Goal: Check status: Check status

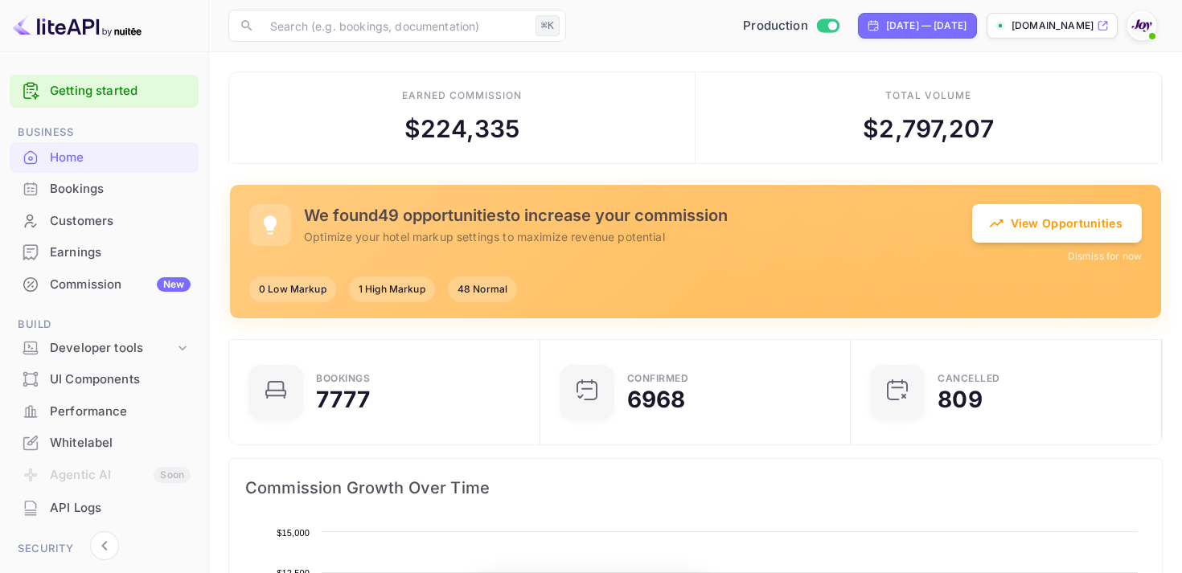
scroll to position [261, 301]
click at [71, 178] on div "Bookings" at bounding box center [104, 189] width 189 height 31
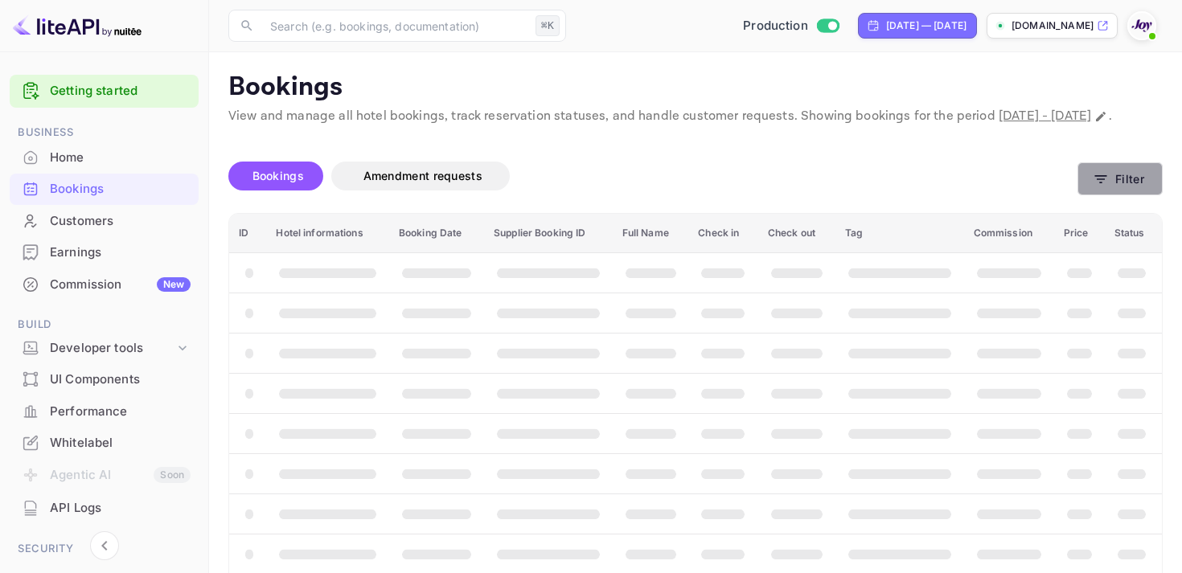
click at [1079, 190] on button "Filter" at bounding box center [1119, 178] width 85 height 33
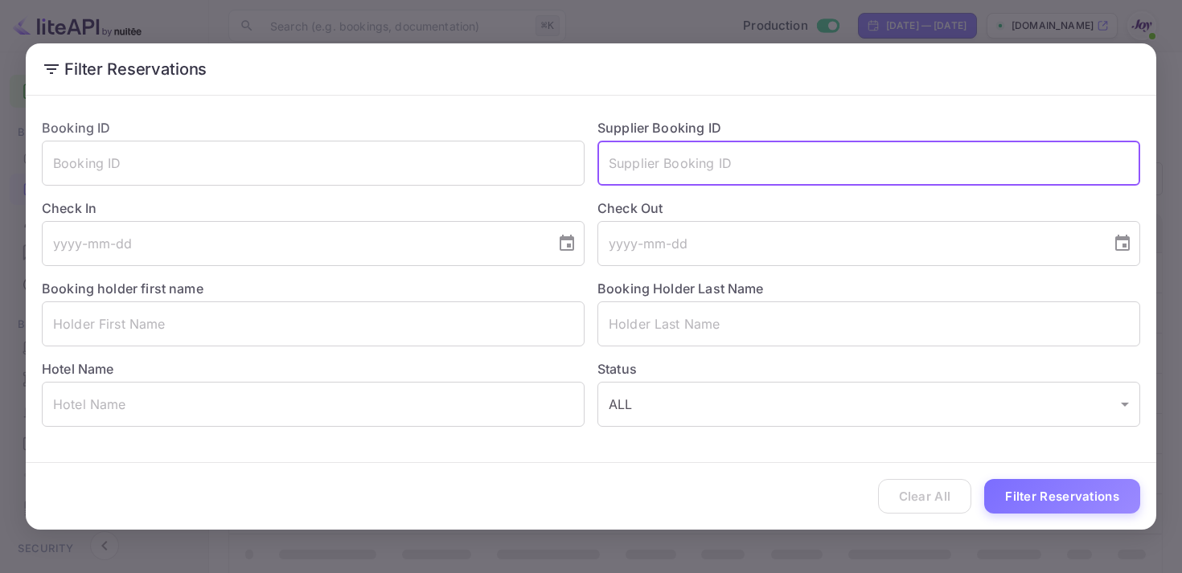
click at [641, 162] on input "text" at bounding box center [868, 163] width 543 height 45
paste input "8726920"
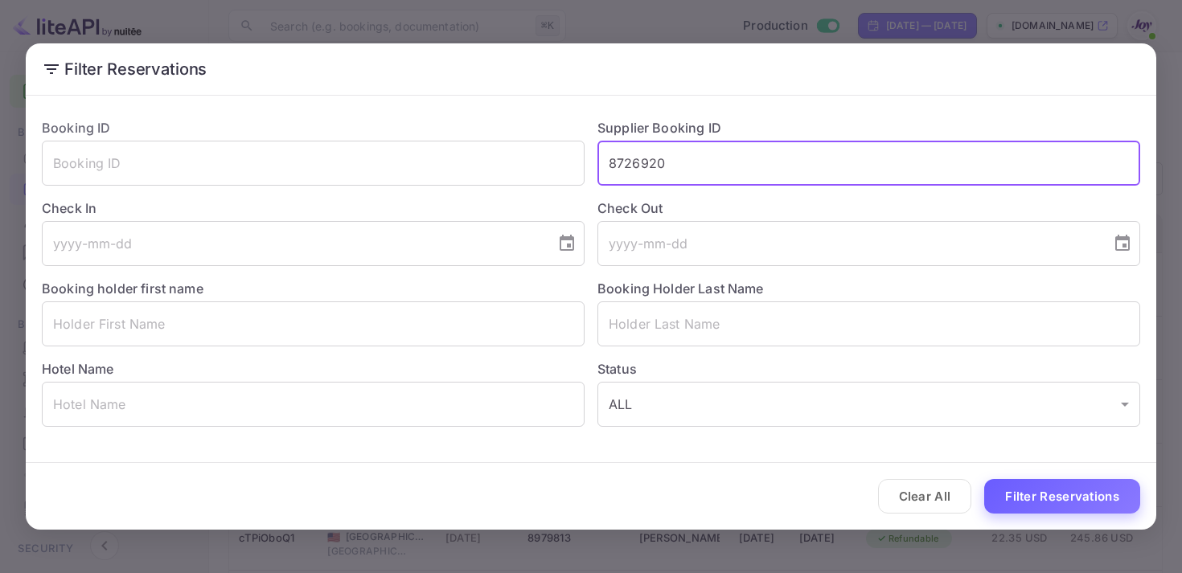
type input "8726920"
click at [1069, 498] on button "Filter Reservations" at bounding box center [1062, 496] width 156 height 35
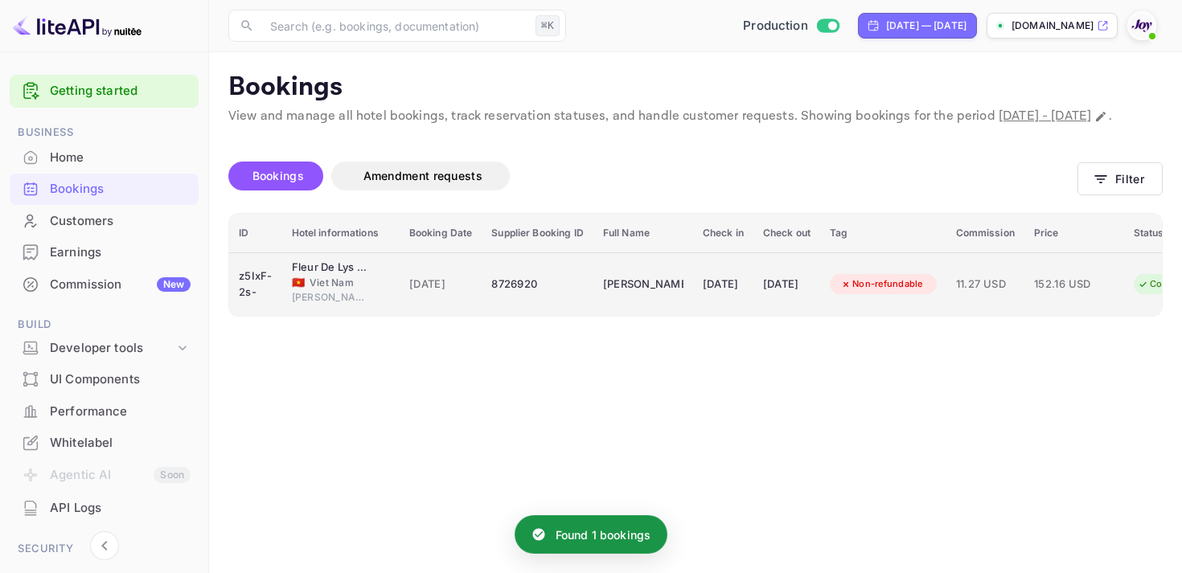
click at [753, 309] on td "[DATE]" at bounding box center [723, 284] width 60 height 64
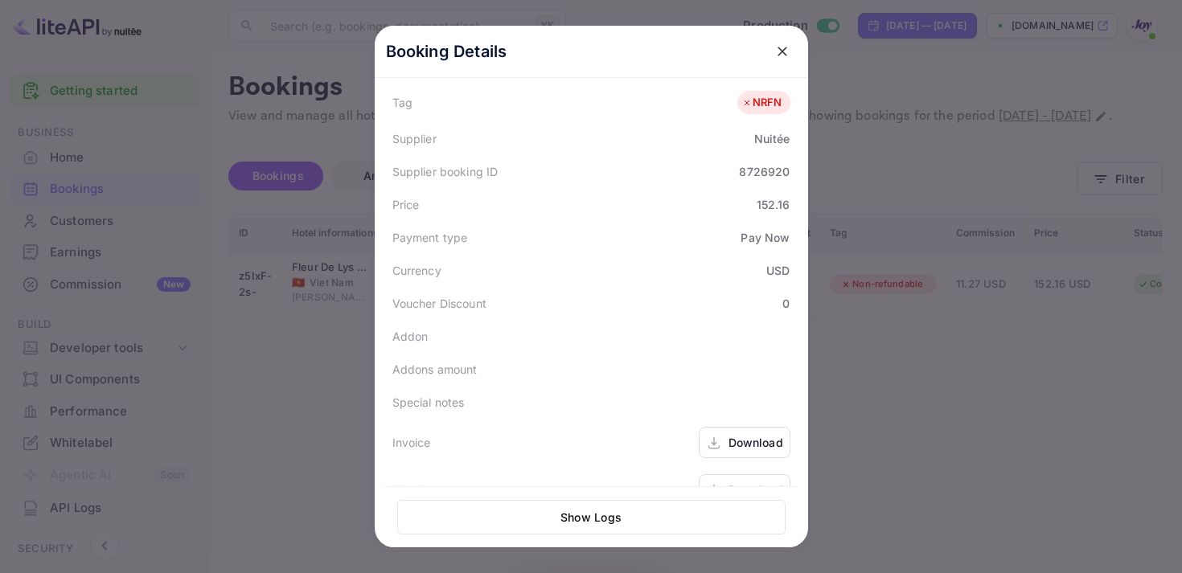
scroll to position [469, 0]
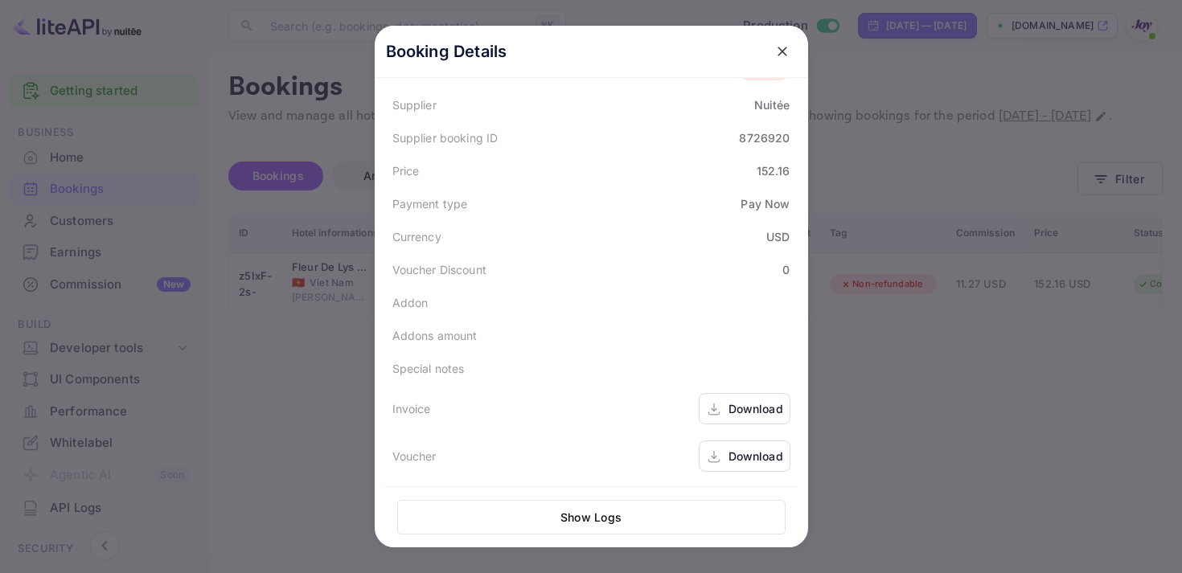
click at [733, 406] on div "Download" at bounding box center [755, 408] width 55 height 17
click at [740, 453] on div "Download" at bounding box center [755, 456] width 55 height 17
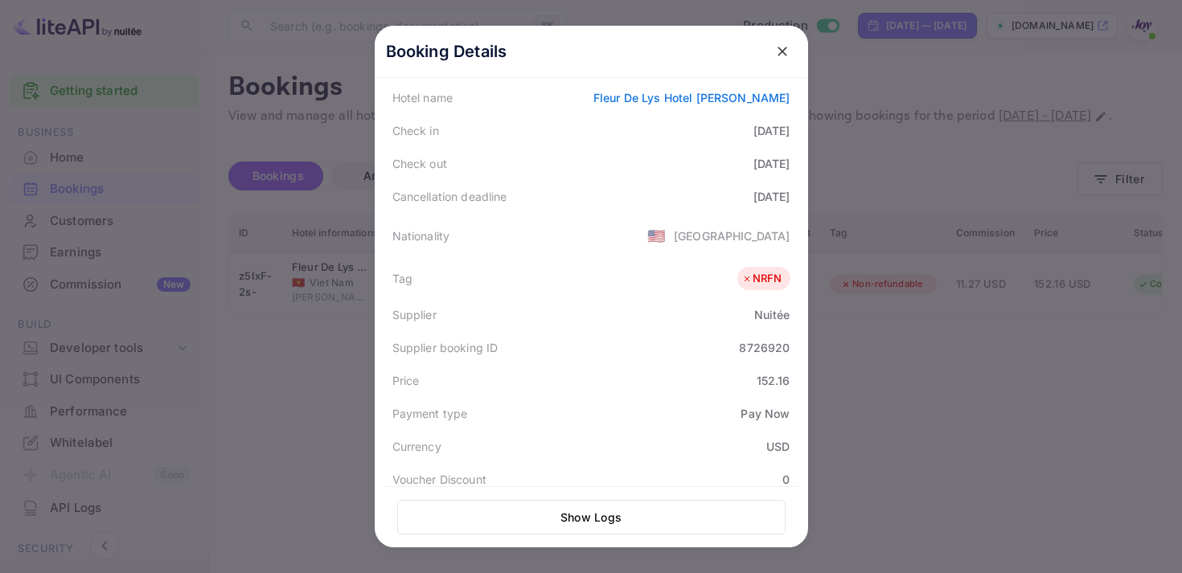
scroll to position [257, 0]
click at [789, 47] on button "close" at bounding box center [782, 51] width 29 height 29
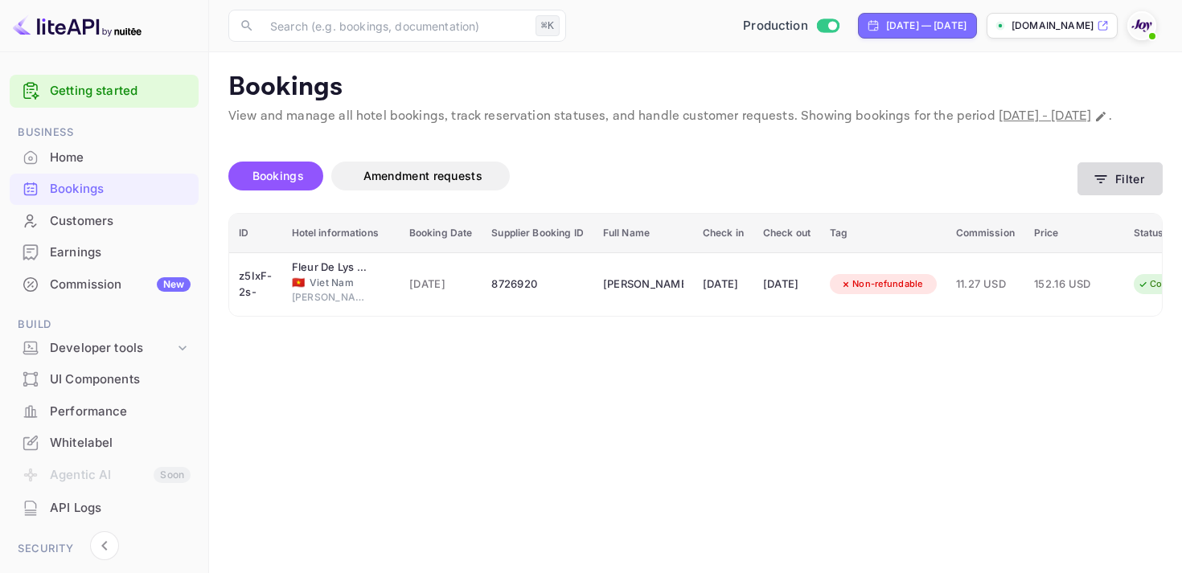
click at [1141, 195] on button "Filter" at bounding box center [1119, 178] width 85 height 33
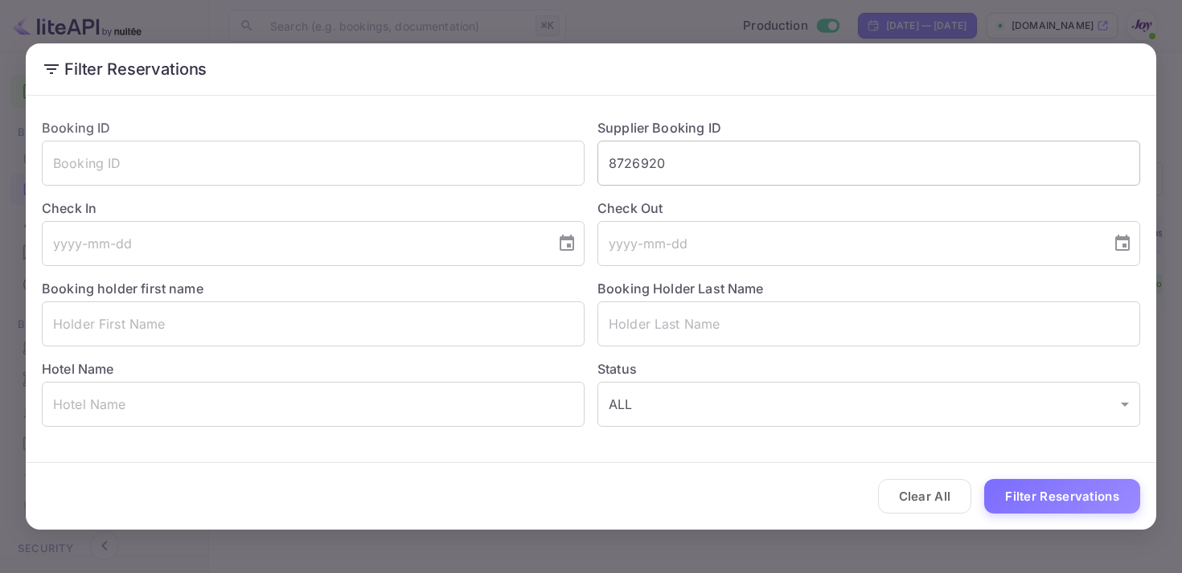
click at [648, 171] on input "8726920" at bounding box center [868, 163] width 543 height 45
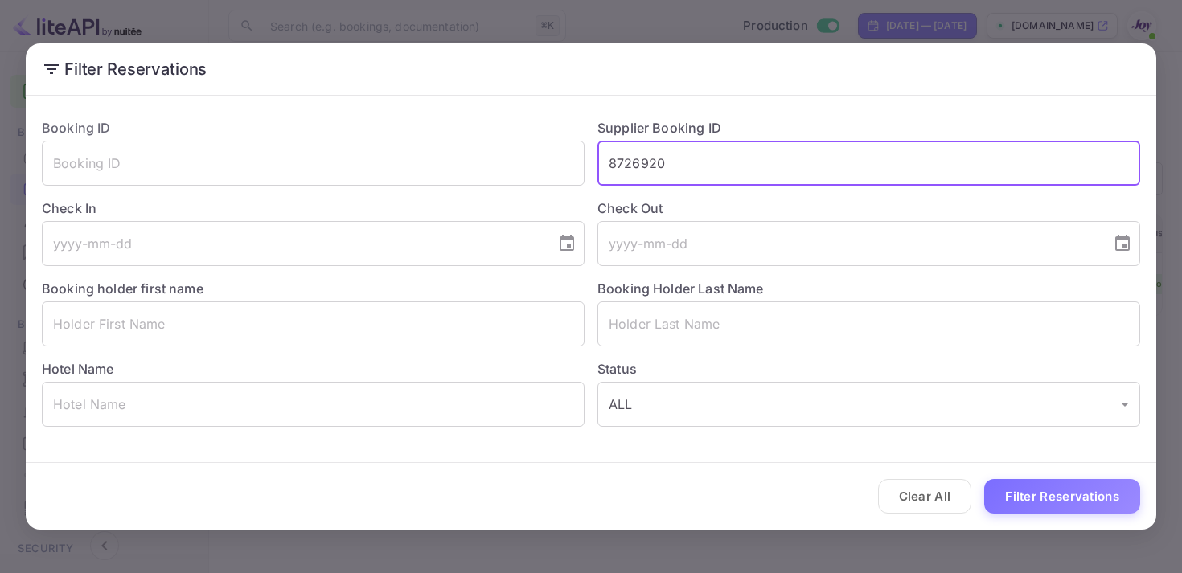
click at [648, 171] on input "8726920" at bounding box center [868, 163] width 543 height 45
paste input "8864734"
type input "8864734"
click at [1080, 486] on button "Filter Reservations" at bounding box center [1062, 496] width 156 height 35
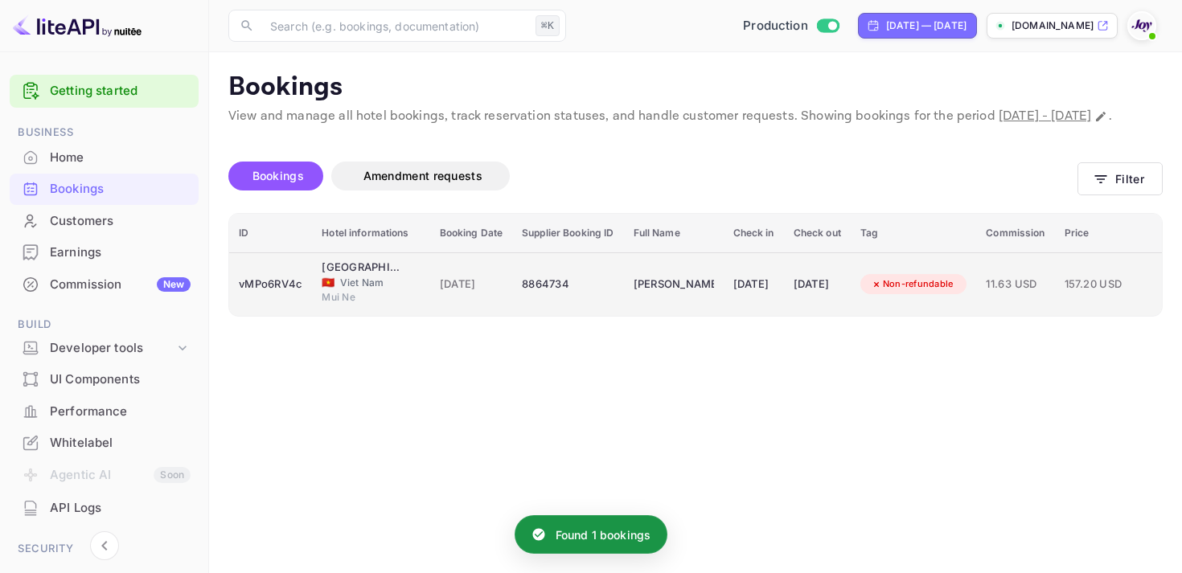
click at [568, 297] on div "8864734" at bounding box center [568, 285] width 92 height 26
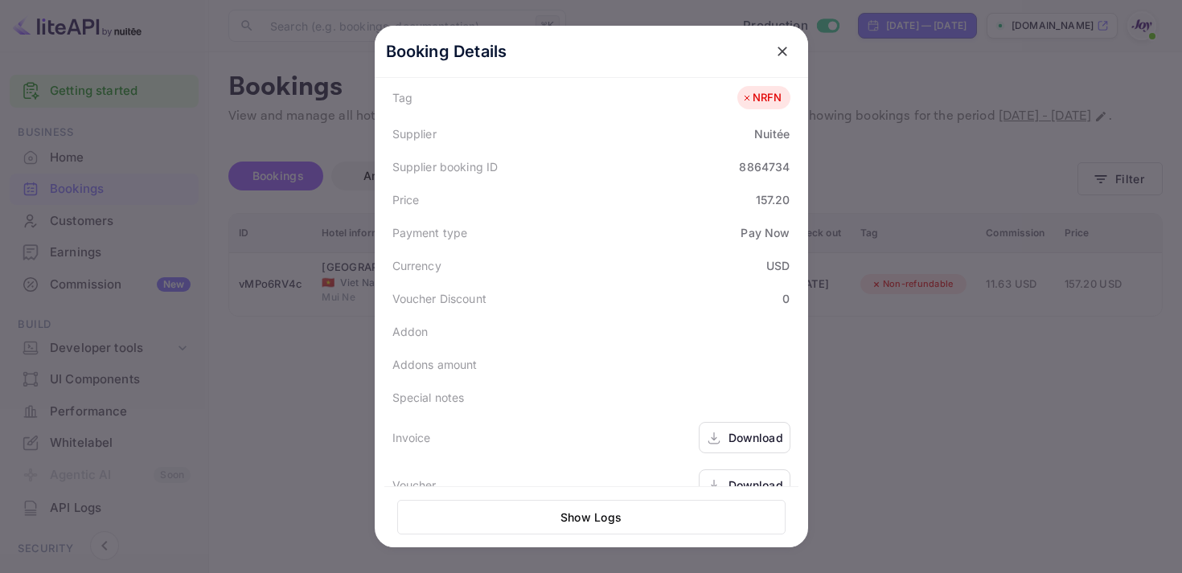
scroll to position [469, 0]
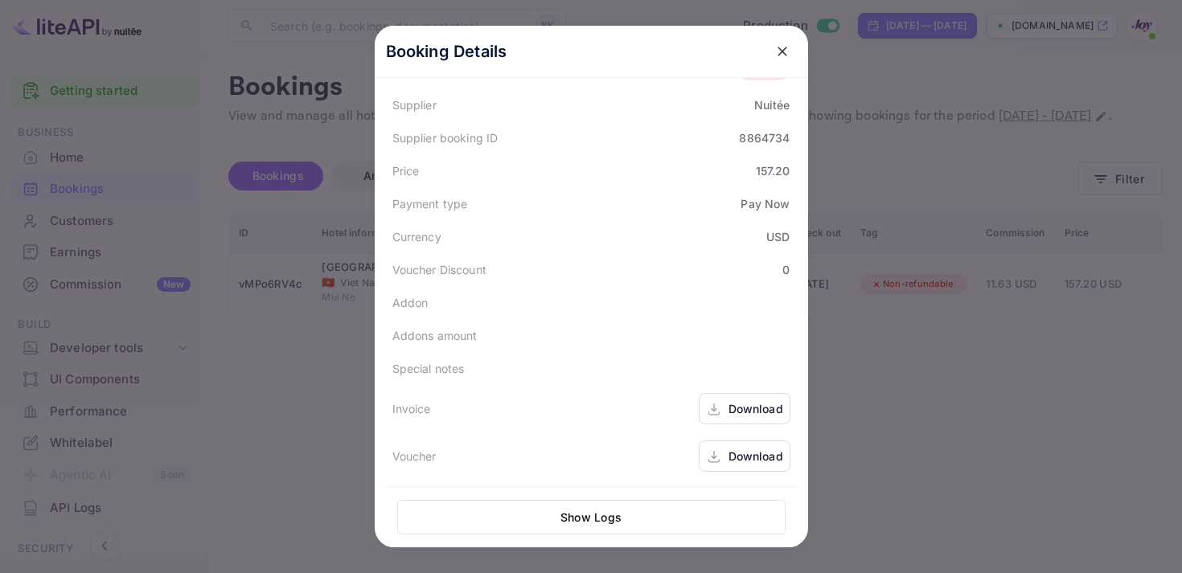
click at [723, 399] on div "Download" at bounding box center [745, 408] width 92 height 31
click at [728, 454] on div "Download" at bounding box center [755, 456] width 55 height 17
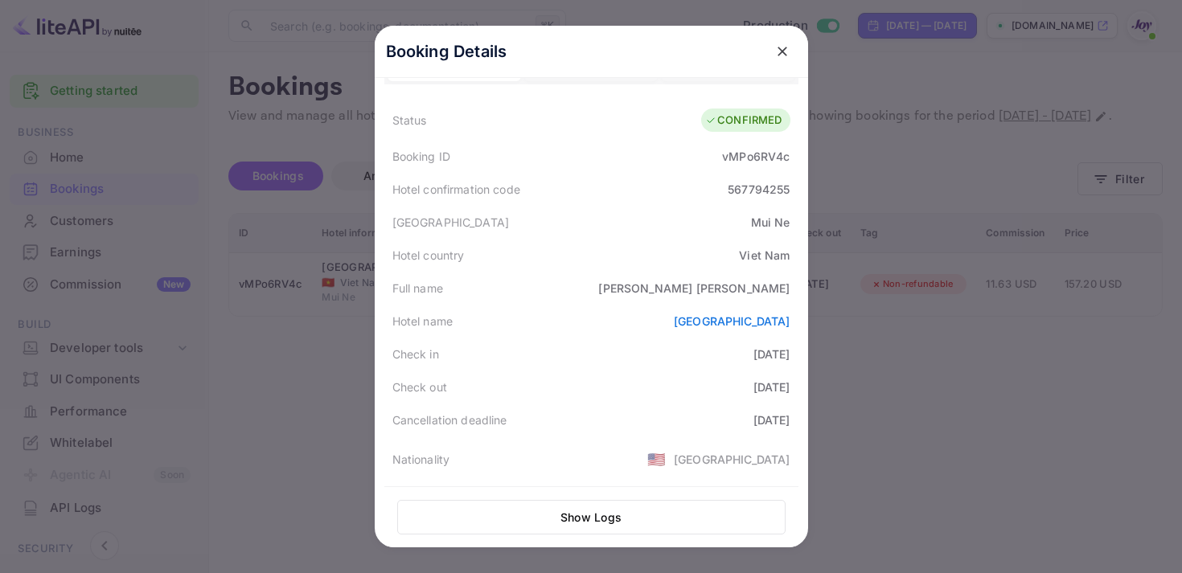
scroll to position [38, 0]
click at [772, 53] on button "close" at bounding box center [782, 51] width 29 height 29
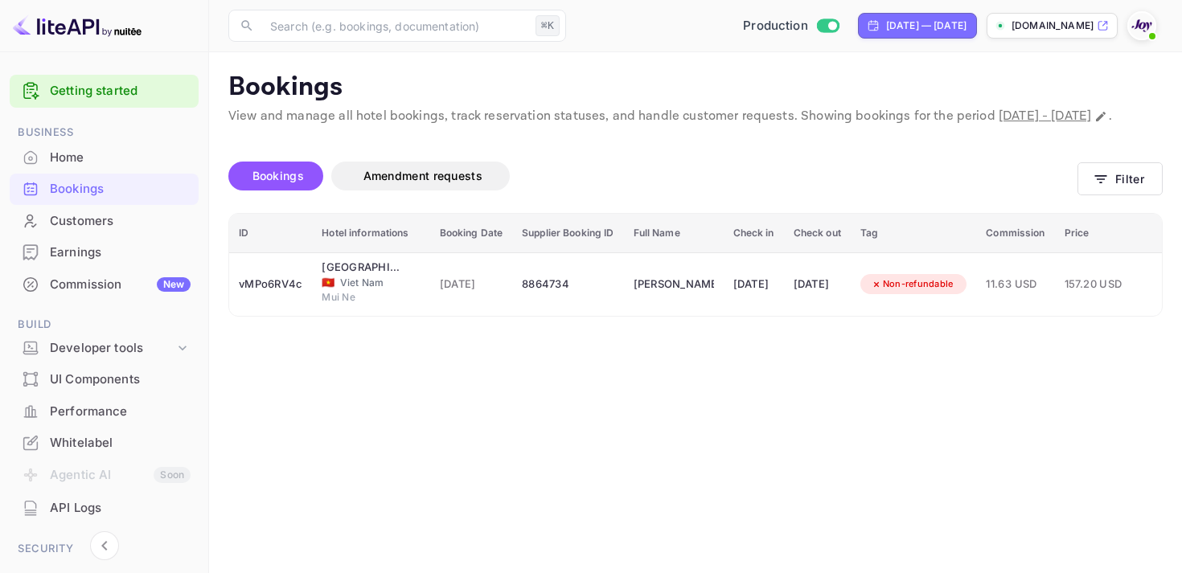
click at [1076, 191] on div "Bookings Amendment requests" at bounding box center [652, 176] width 849 height 29
click at [1098, 187] on icon "button" at bounding box center [1100, 179] width 16 height 16
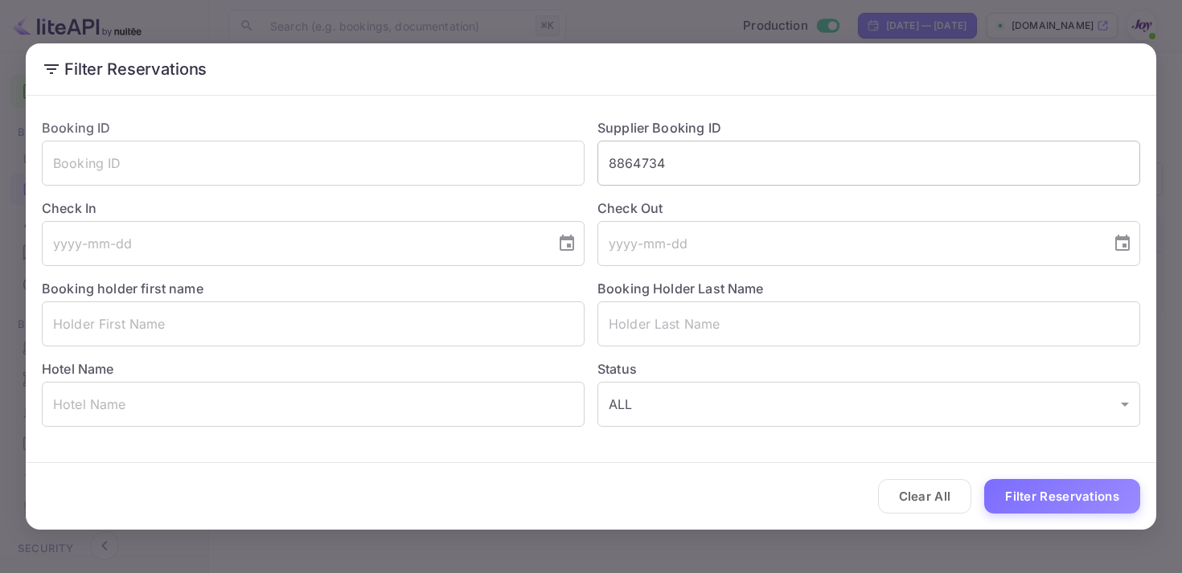
click at [664, 162] on input "8864734" at bounding box center [868, 163] width 543 height 45
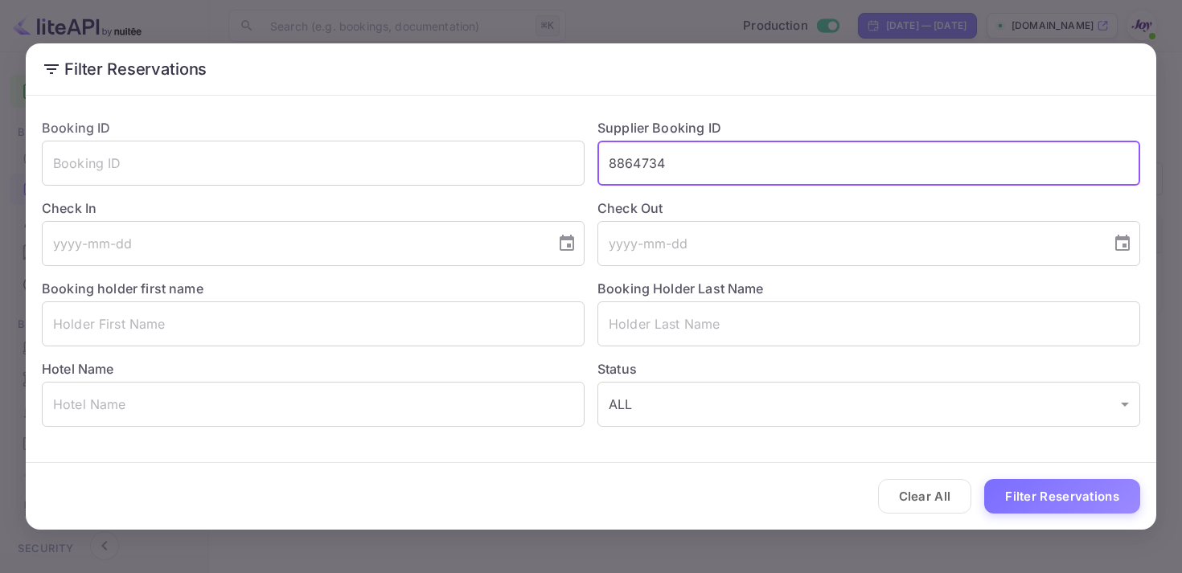
click at [664, 162] on input "8864734" at bounding box center [868, 163] width 543 height 45
paste input "8691909"
type input "8691909"
click at [1068, 493] on button "Filter Reservations" at bounding box center [1062, 496] width 156 height 35
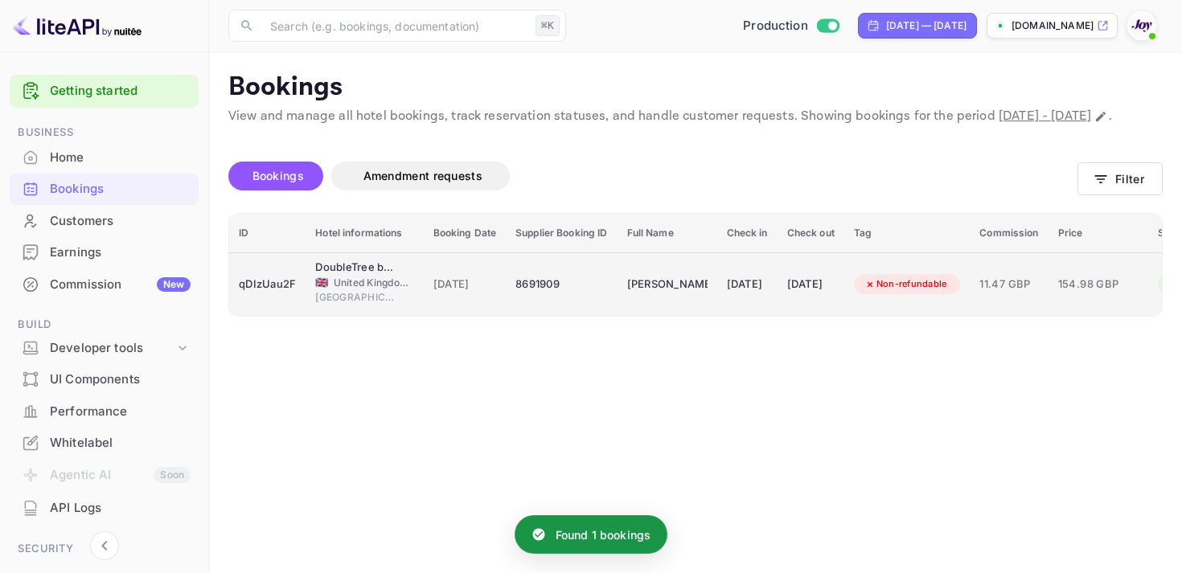
click at [760, 297] on div "[DATE]" at bounding box center [747, 285] width 41 height 26
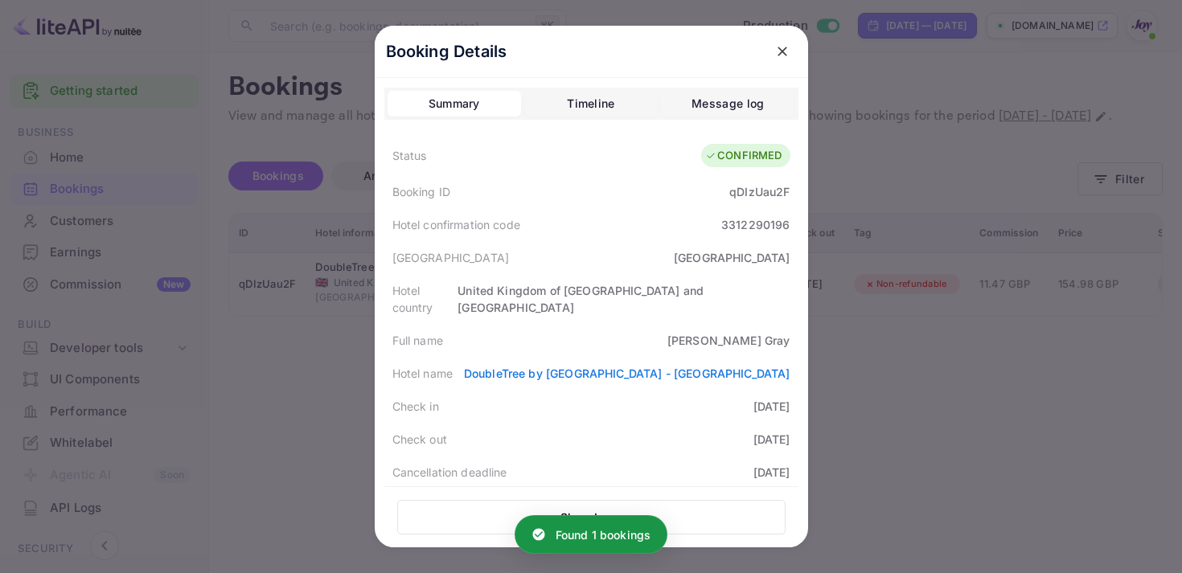
scroll to position [469, 0]
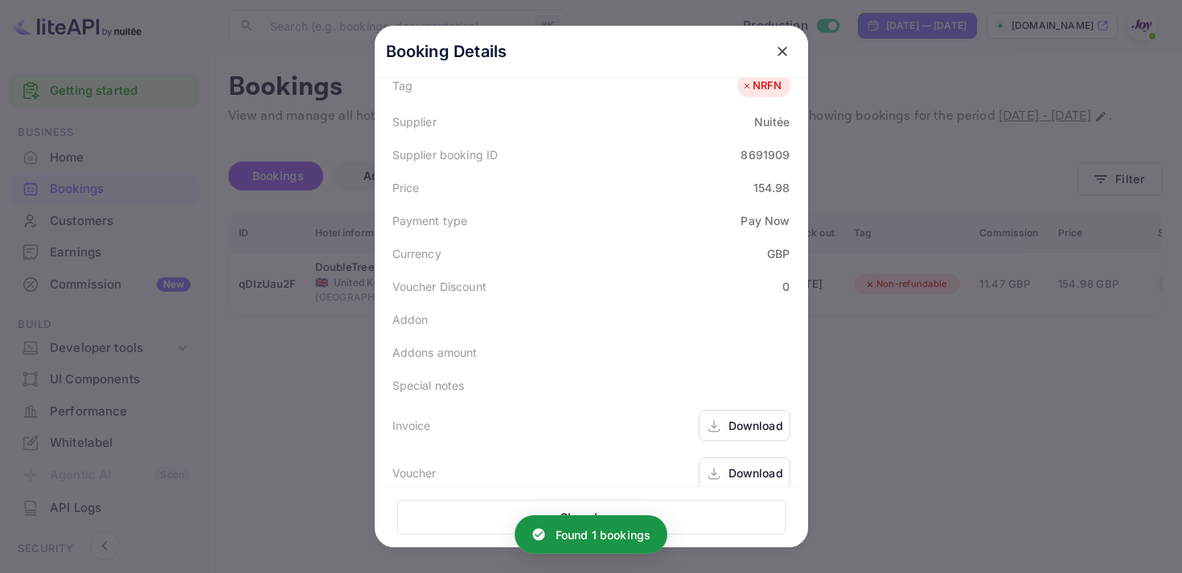
click at [725, 412] on div "Download" at bounding box center [745, 425] width 92 height 31
click at [745, 465] on div "Download" at bounding box center [755, 473] width 55 height 17
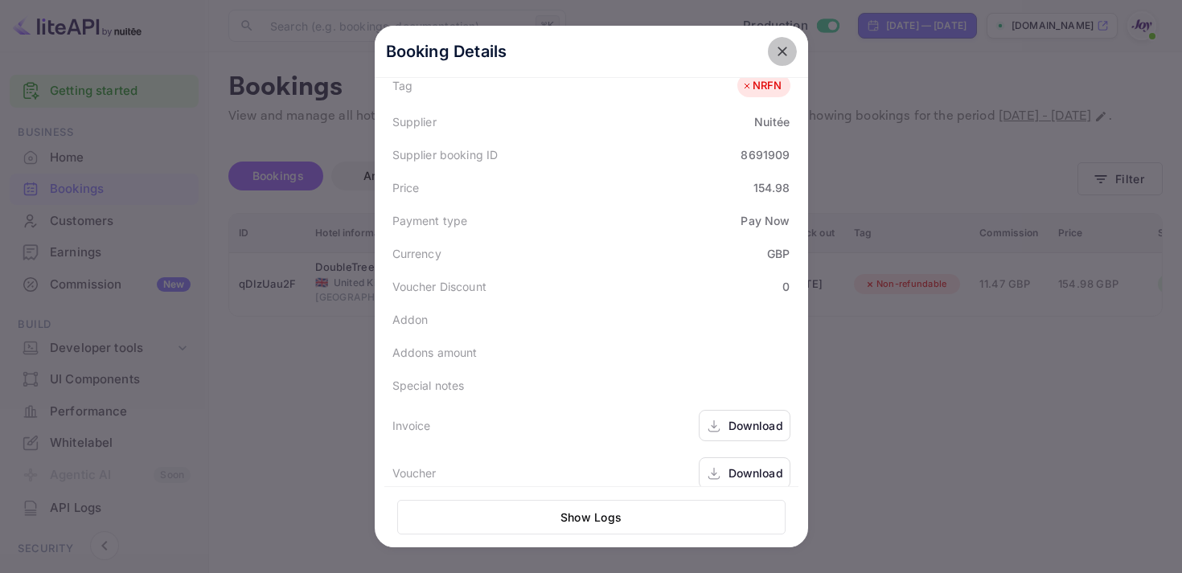
click at [776, 46] on icon "close" at bounding box center [782, 51] width 16 height 16
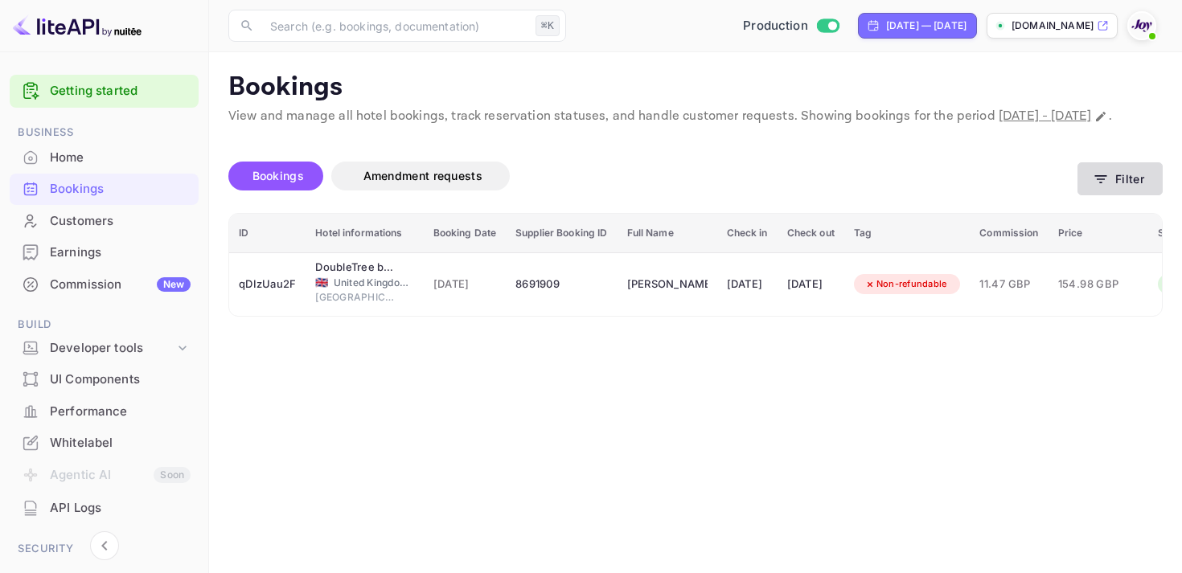
click at [1116, 195] on button "Filter" at bounding box center [1119, 178] width 85 height 33
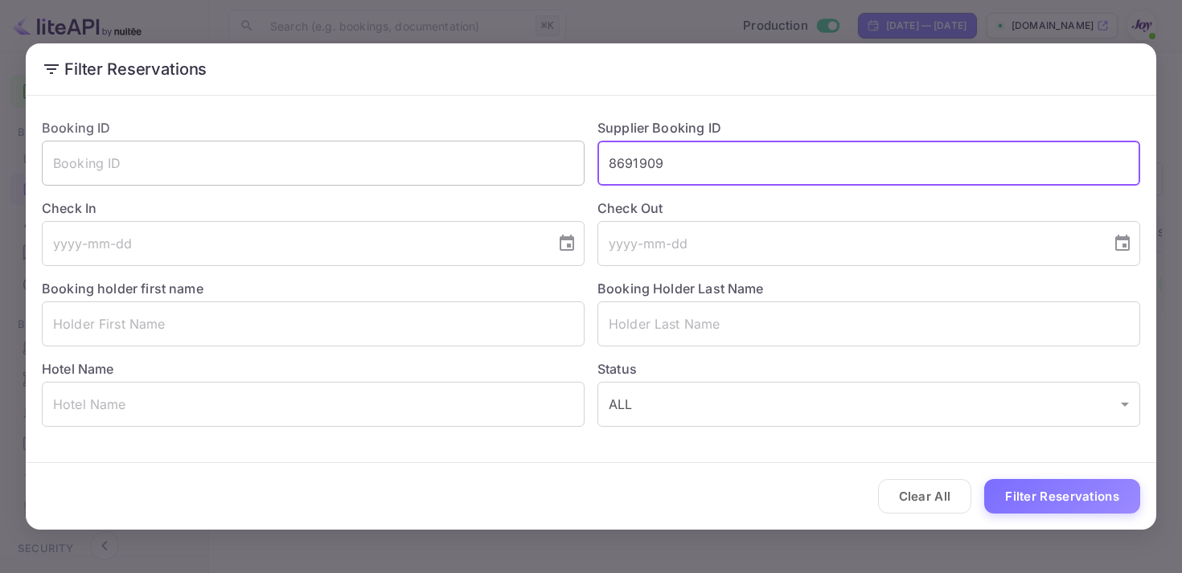
drag, startPoint x: 675, startPoint y: 164, endPoint x: 508, endPoint y: 159, distance: 167.3
click at [508, 159] on div "Booking ID ​ Supplier Booking ID 8691909 ​ Check In ​ Check Out ​ Booking holde…" at bounding box center [584, 266] width 1111 height 322
paste input "8692026"
type input "8692026"
click at [1072, 502] on button "Filter Reservations" at bounding box center [1062, 496] width 156 height 35
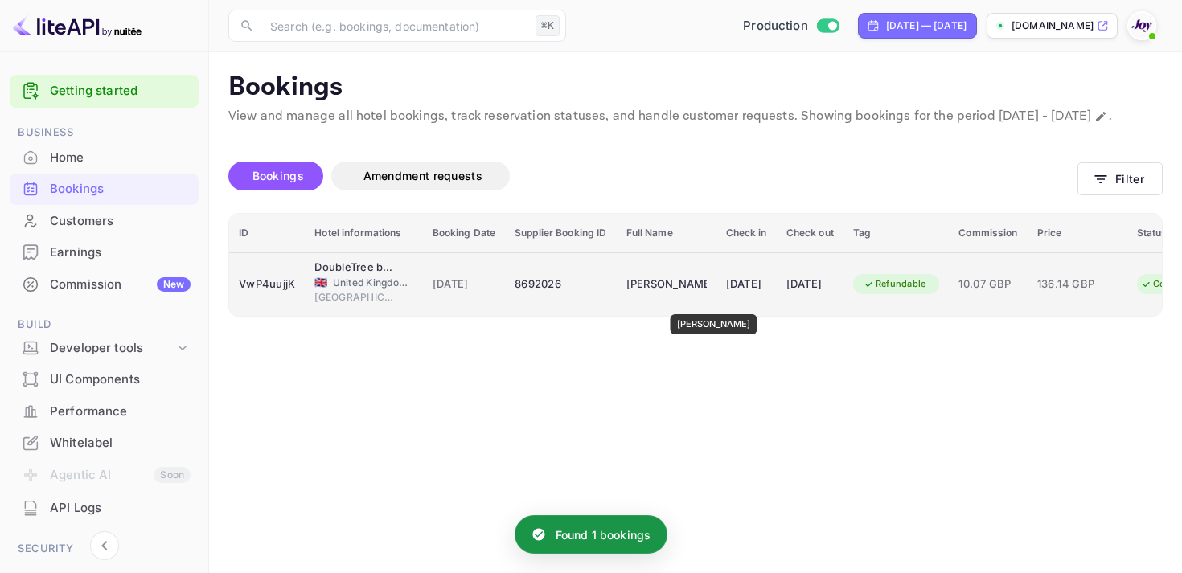
click at [698, 297] on div "[PERSON_NAME]" at bounding box center [666, 285] width 80 height 26
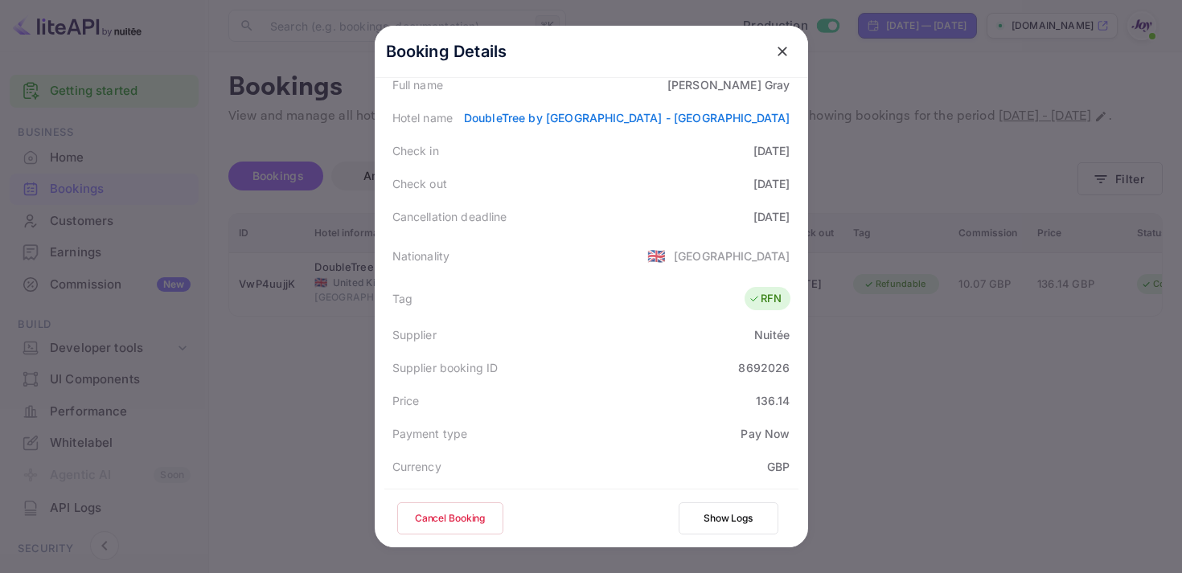
scroll to position [466, 0]
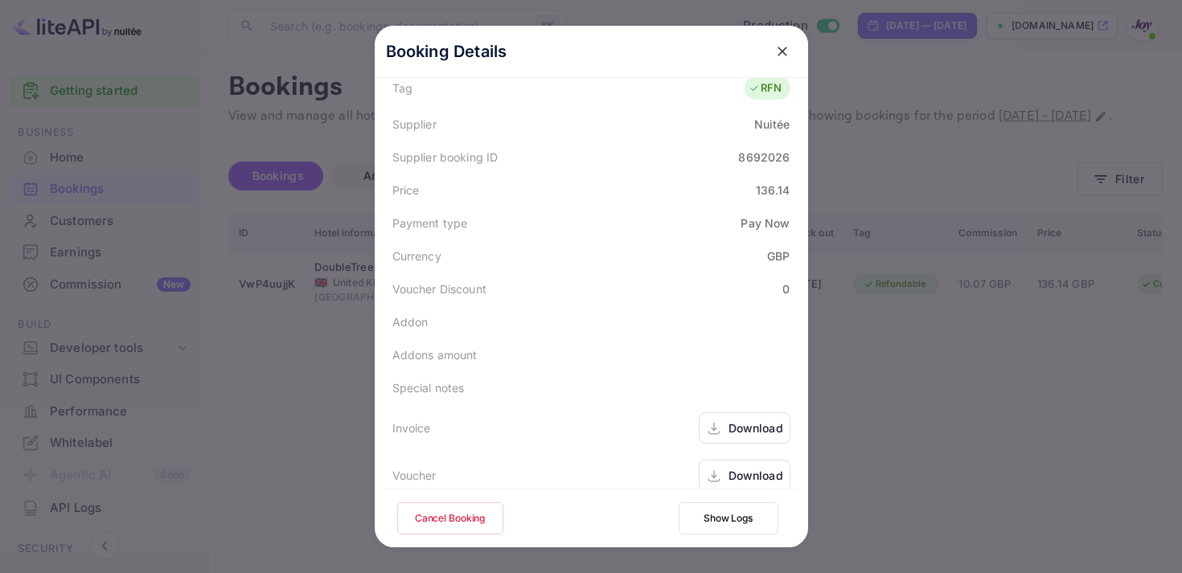
click at [740, 420] on div "Download" at bounding box center [755, 428] width 55 height 17
click at [715, 475] on icon at bounding box center [714, 476] width 6 height 3
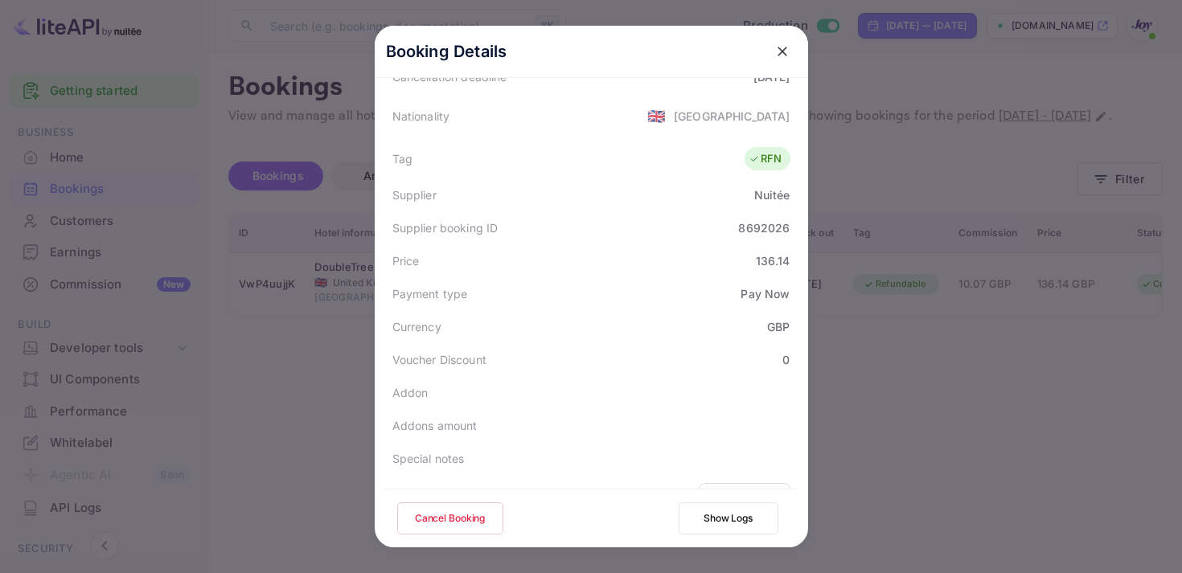
scroll to position [258, 0]
